Goal: Information Seeking & Learning: Learn about a topic

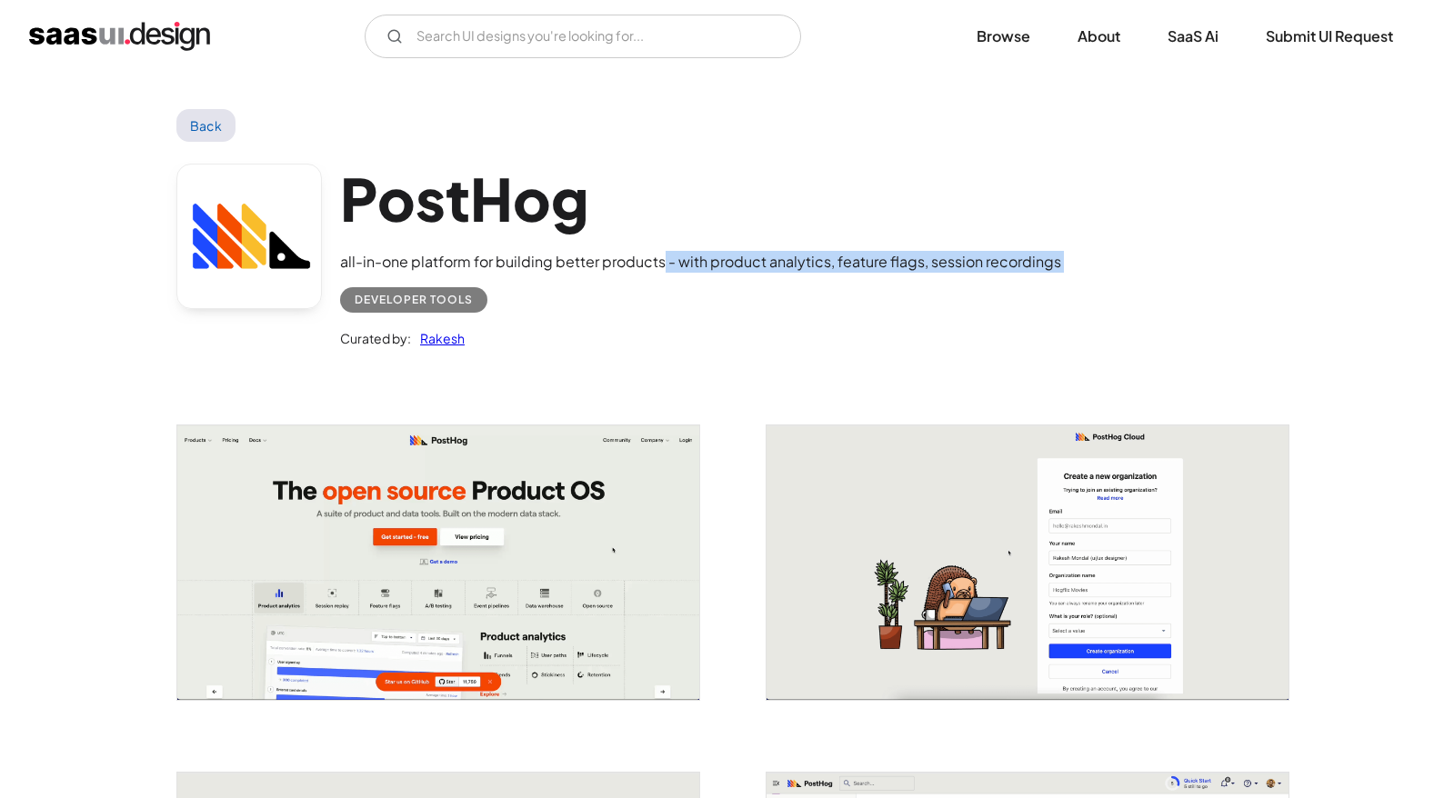
drag, startPoint x: 661, startPoint y: 265, endPoint x: 797, endPoint y: 276, distance: 136.0
click at [797, 276] on div "PostHog all-in-one platform for building better products - with product analyti…" at bounding box center [700, 257] width 721 height 186
click at [797, 276] on div "Developer tools" at bounding box center [700, 293] width 721 height 40
drag, startPoint x: 800, startPoint y: 260, endPoint x: 908, endPoint y: 277, distance: 108.7
click at [908, 277] on div "PostHog all-in-one platform for building better products - with product analyti…" at bounding box center [700, 257] width 721 height 186
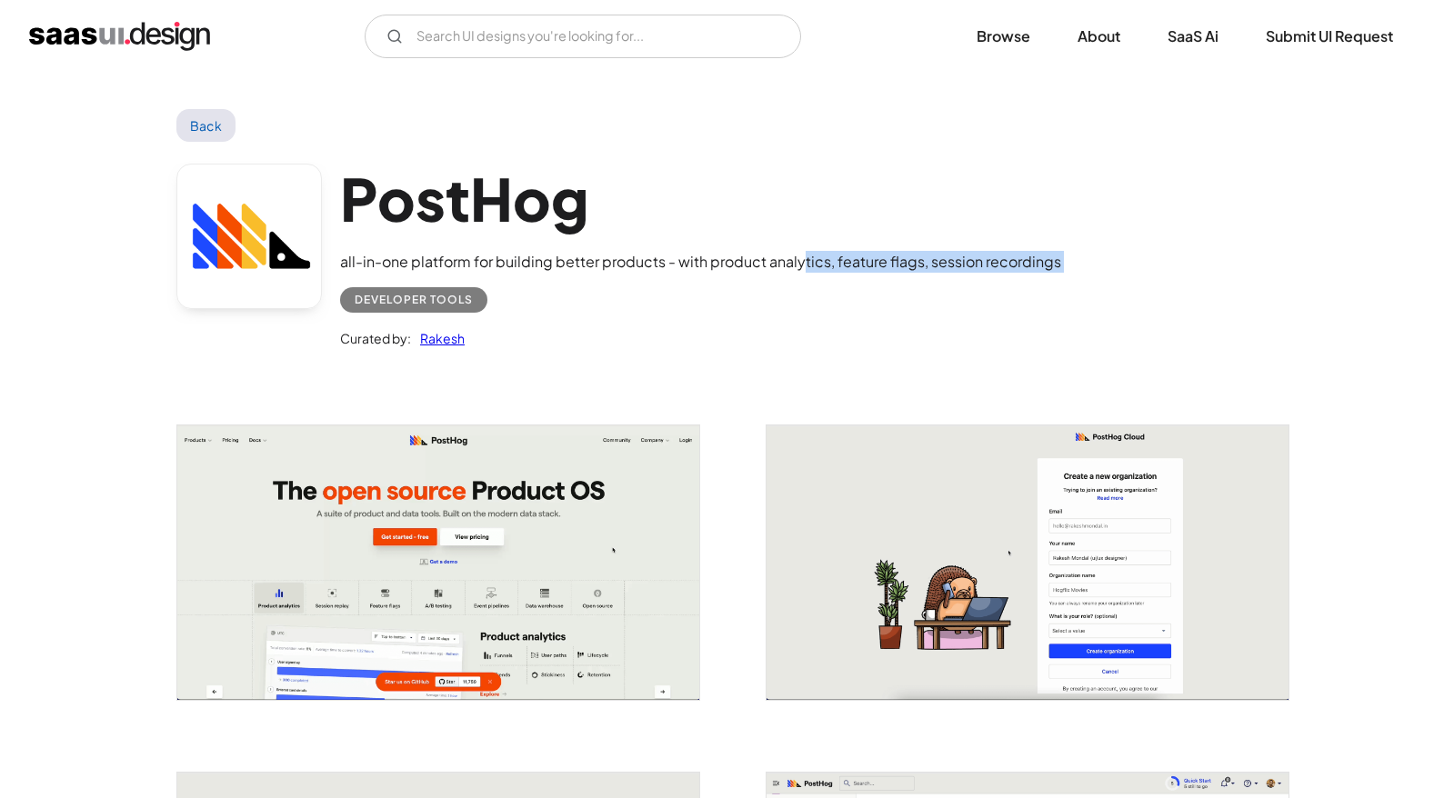
click at [908, 277] on div "Developer tools" at bounding box center [700, 293] width 721 height 40
click at [1014, 38] on link "Browse" at bounding box center [1003, 36] width 97 height 40
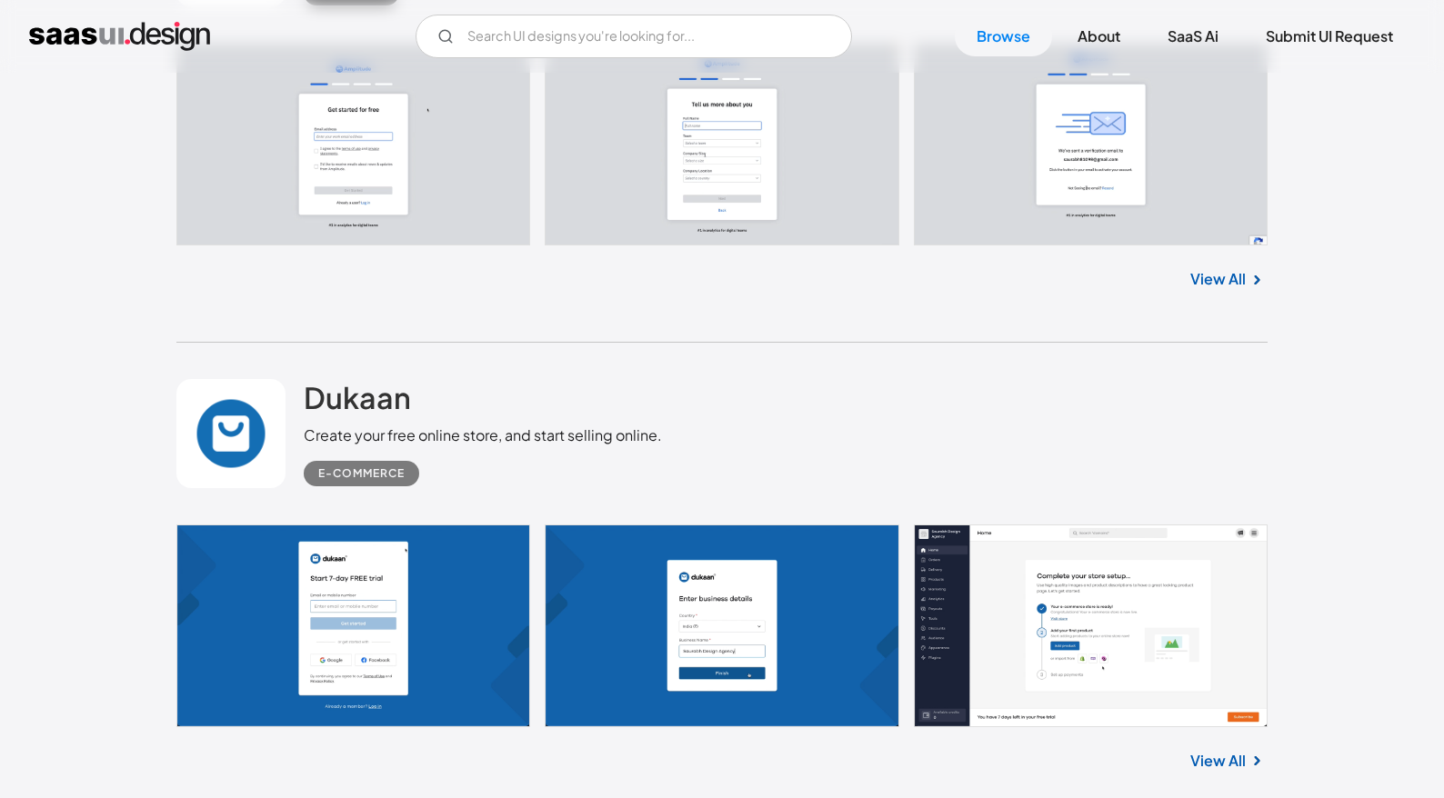
scroll to position [4059, 0]
